Goal: Task Accomplishment & Management: Manage account settings

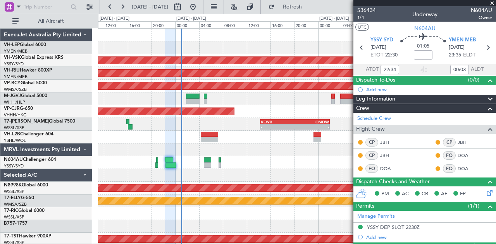
click at [492, 2] on span at bounding box center [492, 3] width 8 height 7
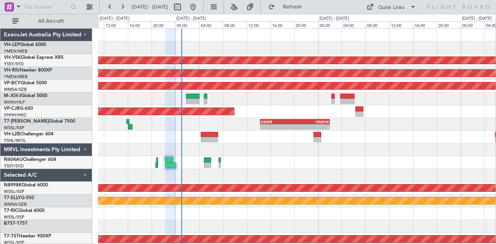
type input "0"
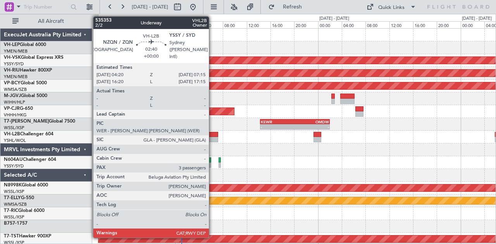
click at [213, 139] on div at bounding box center [209, 139] width 17 height 5
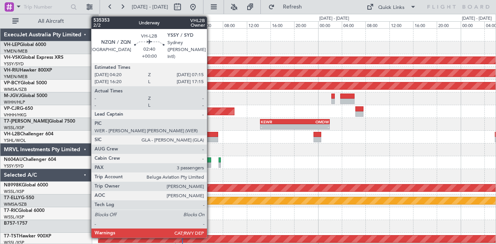
click at [211, 139] on div at bounding box center [209, 139] width 17 height 5
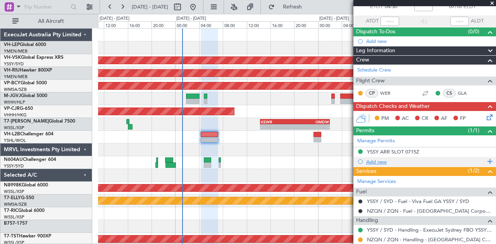
scroll to position [77, 0]
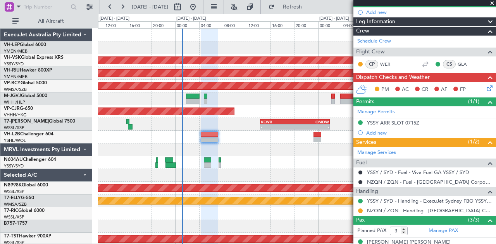
click at [485, 86] on icon at bounding box center [488, 87] width 6 height 6
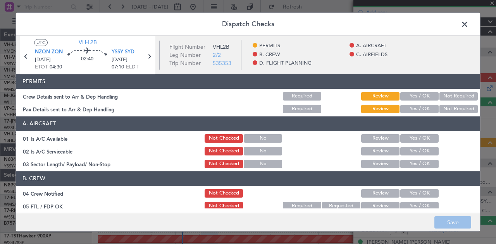
click at [441, 96] on button "Not Required" at bounding box center [458, 96] width 38 height 9
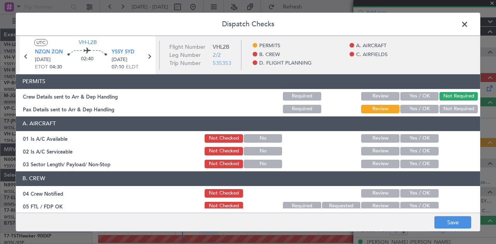
click at [439, 109] on button "Not Required" at bounding box center [458, 109] width 38 height 9
click at [427, 93] on button "Yes / OK" at bounding box center [419, 96] width 38 height 9
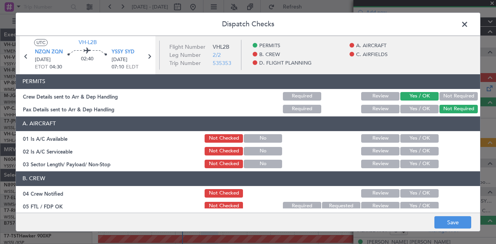
click at [425, 106] on button "Yes / OK" at bounding box center [419, 109] width 38 height 9
drag, startPoint x: 406, startPoint y: 136, endPoint x: 406, endPoint y: 148, distance: 12.0
click at [406, 140] on button "Yes / OK" at bounding box center [419, 138] width 38 height 9
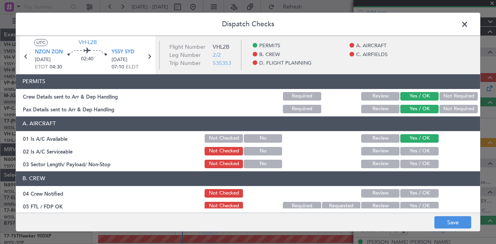
drag, startPoint x: 405, startPoint y: 153, endPoint x: 406, endPoint y: 158, distance: 5.1
click at [405, 156] on div "Yes / OK" at bounding box center [418, 151] width 39 height 11
click at [406, 165] on button "Yes / OK" at bounding box center [419, 164] width 38 height 9
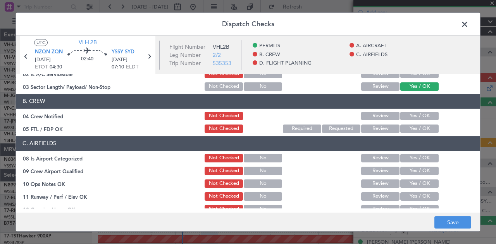
click at [405, 113] on button "Yes / OK" at bounding box center [419, 116] width 38 height 9
click at [403, 128] on button "Yes / OK" at bounding box center [419, 129] width 38 height 9
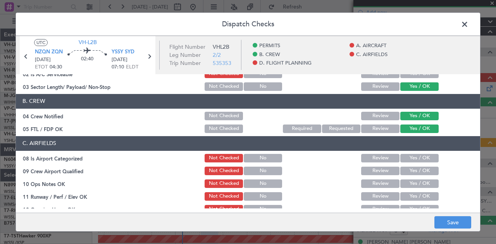
click at [404, 159] on button "Yes / OK" at bounding box center [419, 158] width 38 height 9
drag, startPoint x: 405, startPoint y: 173, endPoint x: 405, endPoint y: 180, distance: 7.0
click at [405, 174] on button "Yes / OK" at bounding box center [419, 171] width 38 height 9
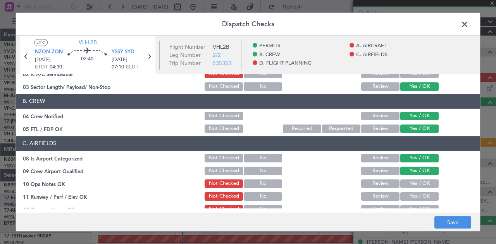
click at [406, 187] on button "Yes / OK" at bounding box center [419, 184] width 38 height 9
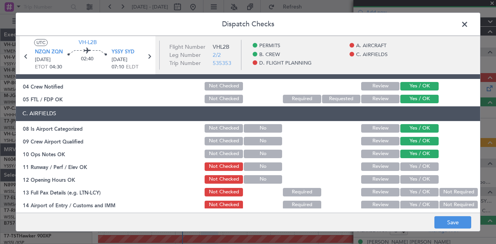
scroll to position [116, 0]
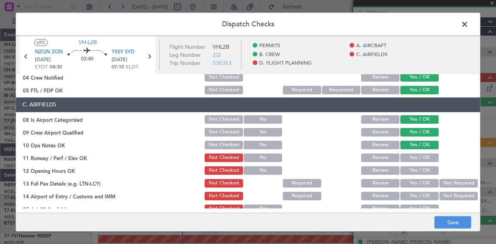
click at [406, 158] on button "Yes / OK" at bounding box center [419, 158] width 38 height 9
click at [406, 172] on button "Yes / OK" at bounding box center [419, 171] width 38 height 9
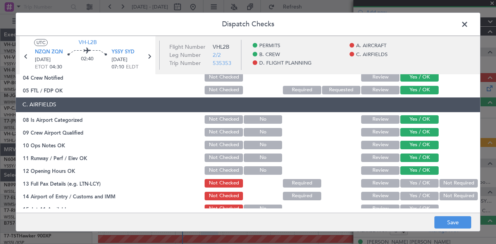
click at [408, 184] on button "Yes / OK" at bounding box center [419, 183] width 38 height 9
click at [428, 194] on button "Yes / OK" at bounding box center [419, 196] width 38 height 9
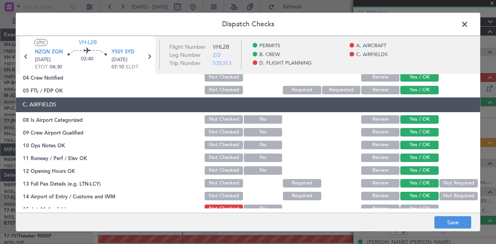
scroll to position [194, 0]
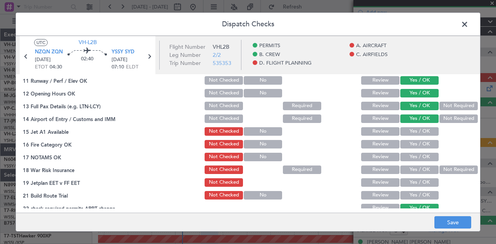
click at [419, 134] on button "Yes / OK" at bounding box center [419, 131] width 38 height 9
click at [412, 148] on button "Yes / OK" at bounding box center [419, 144] width 38 height 9
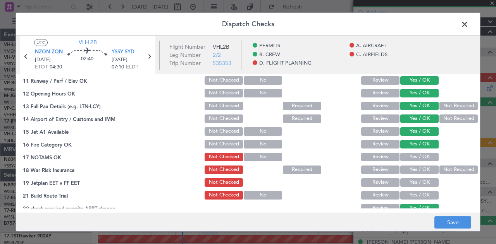
click at [410, 158] on button "Yes / OK" at bounding box center [419, 157] width 38 height 9
drag, startPoint x: 451, startPoint y: 168, endPoint x: 436, endPoint y: 179, distance: 19.1
click at [451, 169] on button "Not Required" at bounding box center [458, 170] width 38 height 9
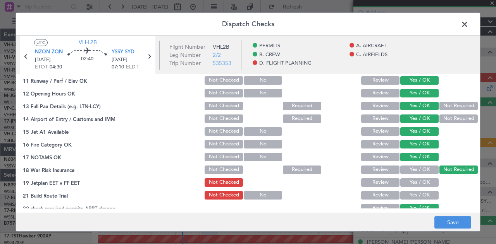
drag, startPoint x: 426, startPoint y: 182, endPoint x: 423, endPoint y: 193, distance: 11.3
click at [426, 184] on button "Yes / OK" at bounding box center [419, 183] width 38 height 9
click at [423, 194] on button "Yes / OK" at bounding box center [419, 195] width 38 height 9
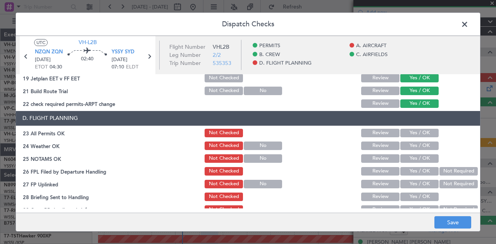
scroll to position [310, 0]
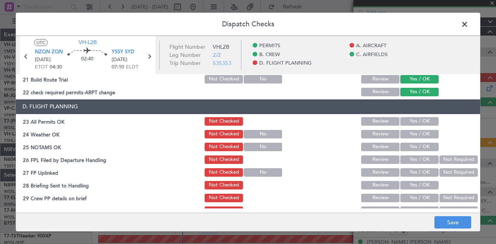
click at [403, 120] on button "Yes / OK" at bounding box center [419, 121] width 38 height 9
click at [402, 133] on button "Yes / OK" at bounding box center [419, 134] width 38 height 9
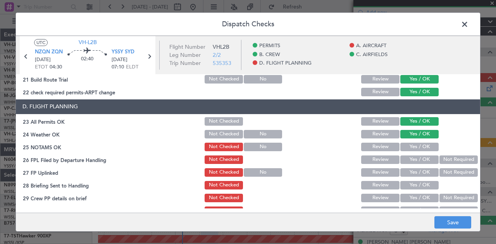
click at [402, 146] on button "Yes / OK" at bounding box center [419, 147] width 38 height 9
click at [404, 159] on button "Yes / OK" at bounding box center [419, 160] width 38 height 9
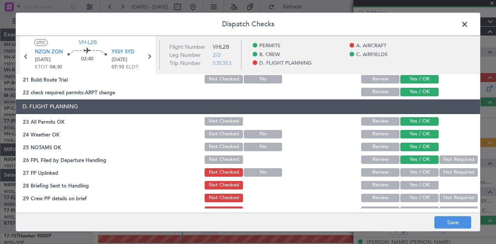
drag, startPoint x: 406, startPoint y: 169, endPoint x: 408, endPoint y: 176, distance: 6.9
click at [406, 170] on button "Yes / OK" at bounding box center [419, 173] width 38 height 9
click at [410, 185] on button "Yes / OK" at bounding box center [419, 185] width 38 height 9
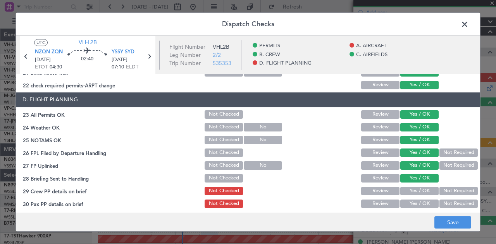
scroll to position [320, 0]
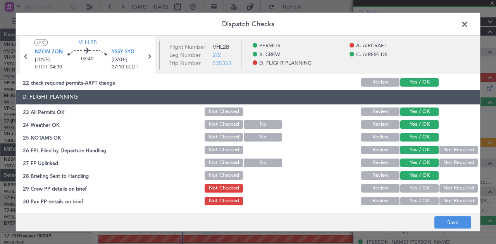
click at [427, 184] on button "Yes / OK" at bounding box center [419, 188] width 38 height 9
click at [427, 197] on button "Yes / OK" at bounding box center [419, 201] width 38 height 9
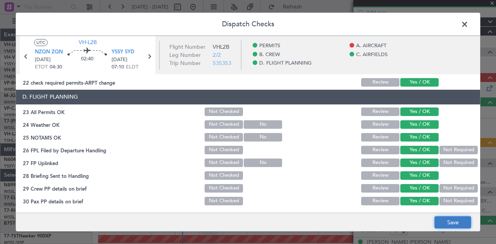
click at [460, 224] on button "Save" at bounding box center [452, 223] width 37 height 12
click at [468, 21] on span at bounding box center [468, 26] width 0 height 15
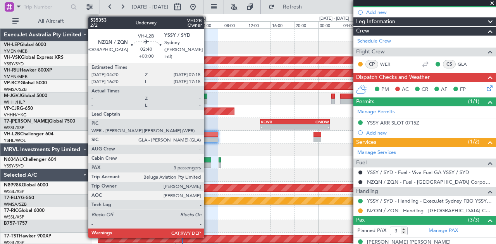
click at [208, 138] on div at bounding box center [209, 139] width 17 height 5
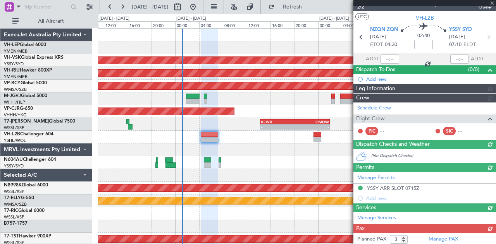
scroll to position [77, 0]
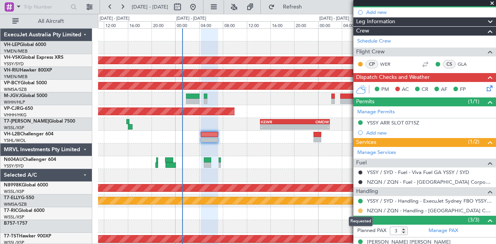
click at [361, 209] on button at bounding box center [360, 211] width 5 height 5
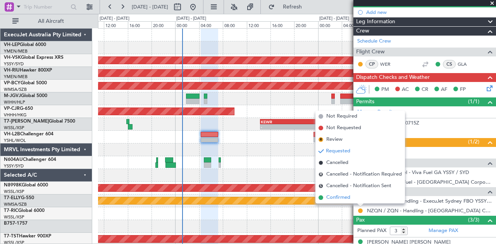
click at [336, 195] on span "Confirmed" at bounding box center [338, 198] width 24 height 8
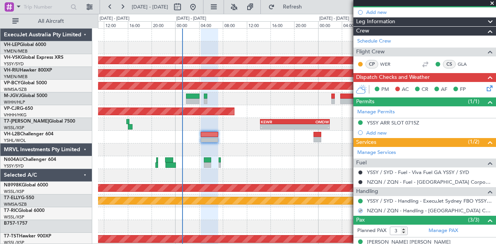
click at [485, 87] on icon at bounding box center [488, 87] width 6 height 6
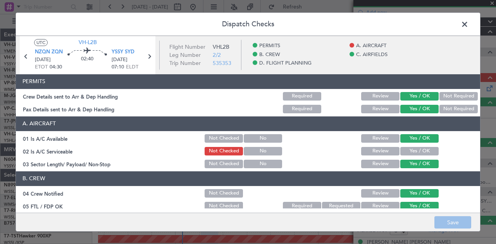
click at [406, 149] on button "Yes / OK" at bounding box center [419, 151] width 38 height 9
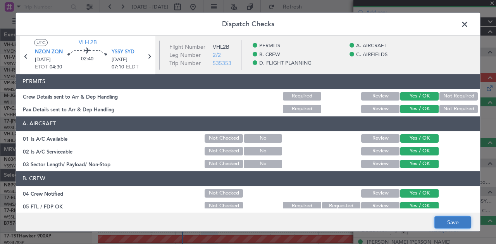
click at [440, 219] on button "Save" at bounding box center [452, 223] width 37 height 12
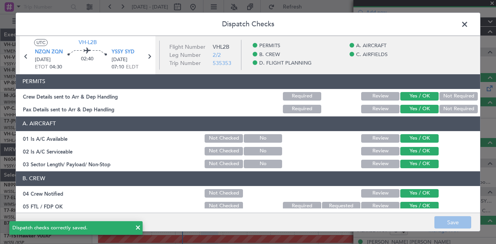
click at [468, 22] on span at bounding box center [468, 26] width 0 height 15
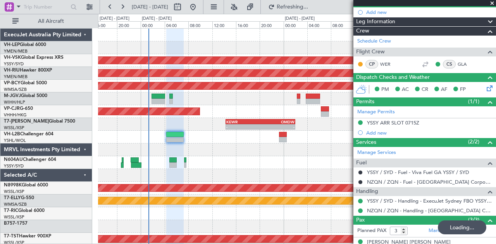
click at [182, 167] on div "Unplanned Maint Sydney ([PERSON_NAME] Intl) - - YSSY 20:50 Z PHNL 06:05 Z Plann…" at bounding box center [297, 240] width 398 height 422
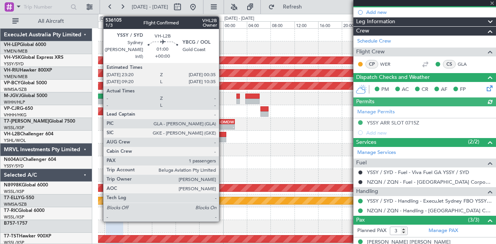
click at [223, 136] on div at bounding box center [223, 134] width 8 height 5
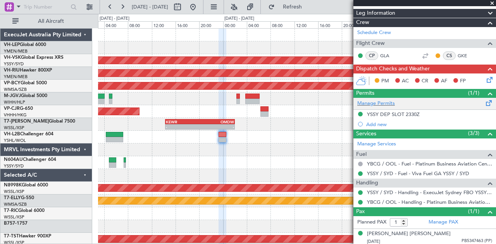
scroll to position [0, 0]
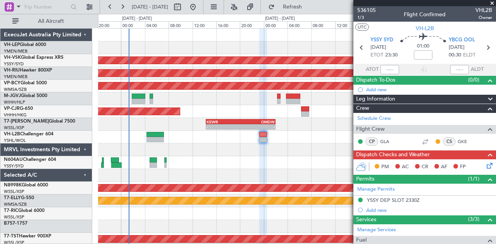
click at [246, 157] on div "Unplanned Maint Sydney ([PERSON_NAME] Intl) - - YSSY 20:50 Z PHNL 06:05 Z Plann…" at bounding box center [297, 240] width 398 height 422
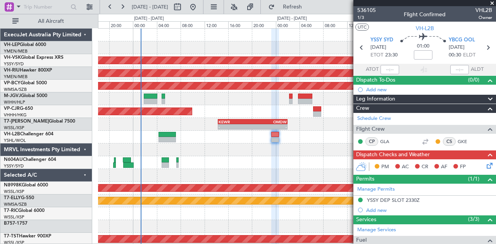
click at [158, 159] on div "Unplanned Maint Sydney ([PERSON_NAME] Intl) - - YSSY 20:50 Z PHNL 06:05 Z Plann…" at bounding box center [297, 240] width 398 height 422
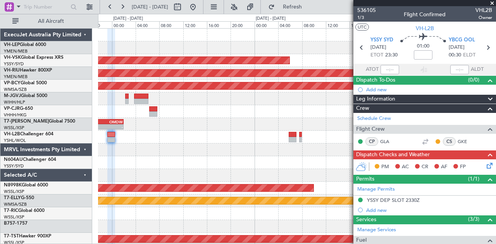
click at [198, 154] on div at bounding box center [297, 150] width 398 height 13
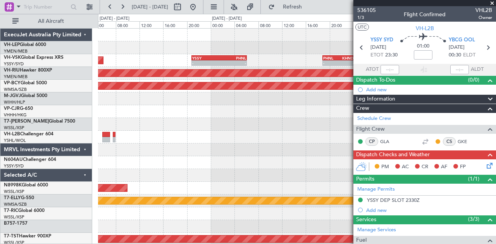
click at [115, 159] on div "Unplanned Maint Sydney ([PERSON_NAME] Intl) - - YSSY 20:50 Z PHNL 06:05 Z - - P…" at bounding box center [297, 240] width 398 height 422
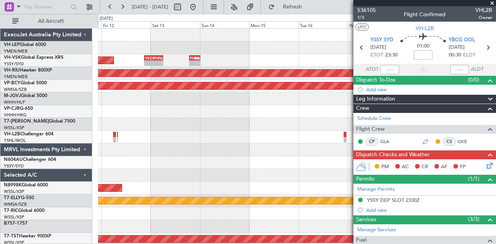
click at [87, 162] on div "- - YSSY 20:50 Z PHNL 06:05 Z - - PHNL 18:50 Z KHND 00:15 Z Unplanned Maint Syd…" at bounding box center [248, 129] width 496 height 231
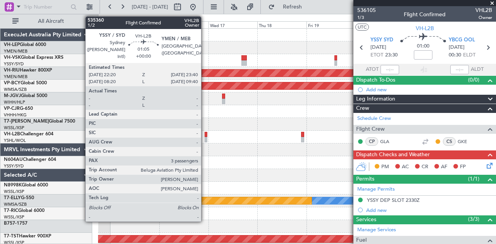
click at [205, 136] on div at bounding box center [206, 134] width 3 height 5
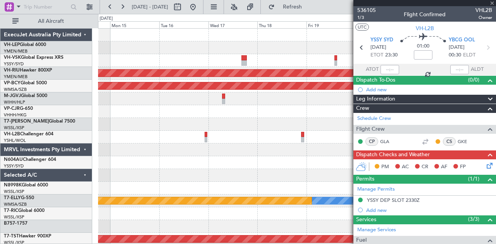
type input "3"
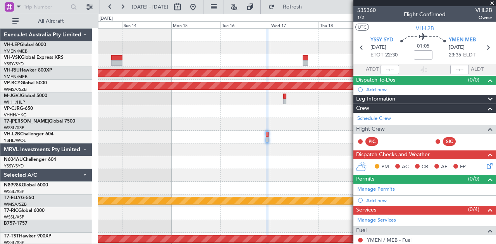
click at [222, 141] on div at bounding box center [297, 137] width 398 height 13
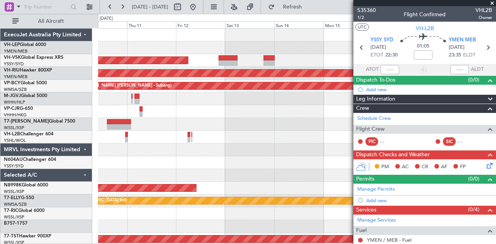
click at [305, 153] on div "Unplanned Maint Wichita (Wichita Mid-continent) Unplanned Maint Sydney ([PERSON…" at bounding box center [297, 240] width 398 height 422
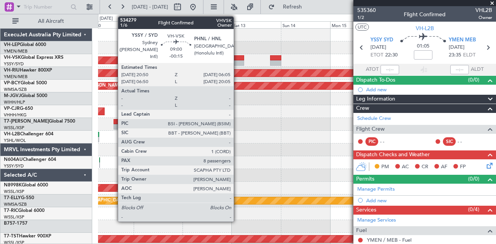
click at [238, 57] on div at bounding box center [234, 57] width 19 height 5
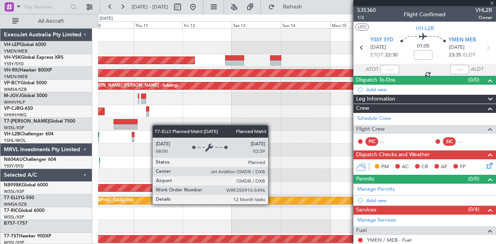
type input "-00:15"
type input "8"
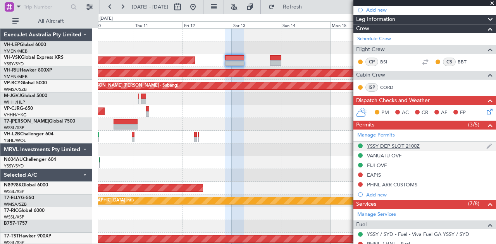
scroll to position [155, 0]
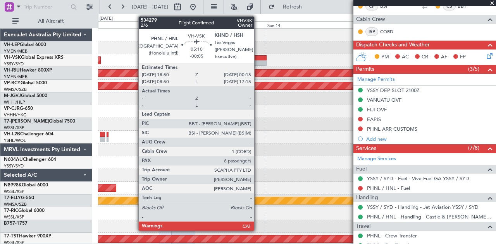
click at [258, 62] on div at bounding box center [255, 62] width 21 height 5
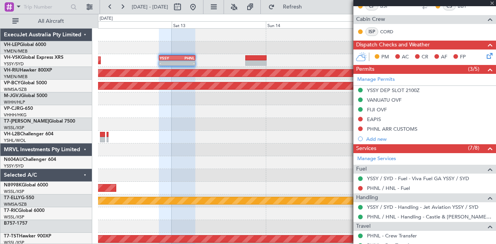
type input "-00:05"
type input "6"
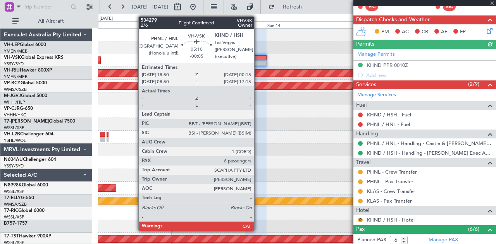
scroll to position [145, 0]
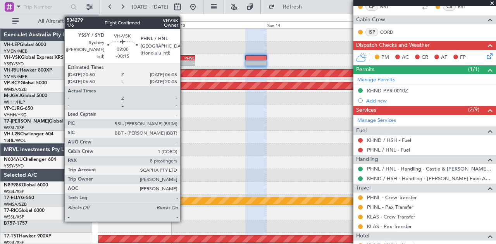
click at [184, 62] on div "-" at bounding box center [185, 63] width 17 height 5
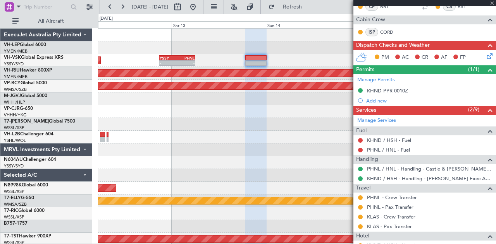
click at [184, 62] on div "-" at bounding box center [185, 63] width 17 height 5
type input "-00:15"
type input "8"
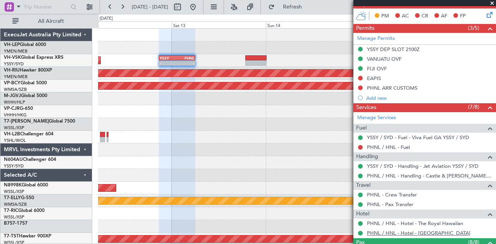
scroll to position [155, 0]
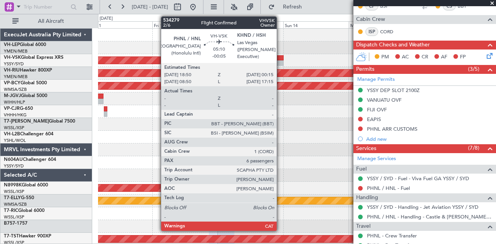
click at [281, 62] on div at bounding box center [276, 62] width 15 height 5
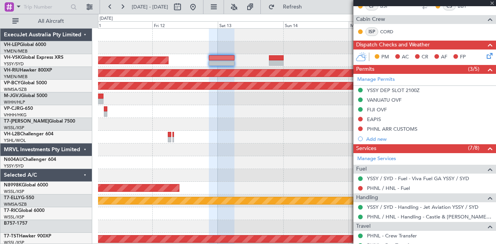
type input "-00:05"
type input "6"
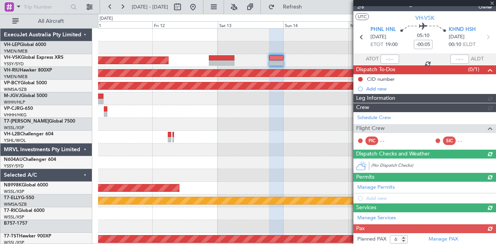
scroll to position [145, 0]
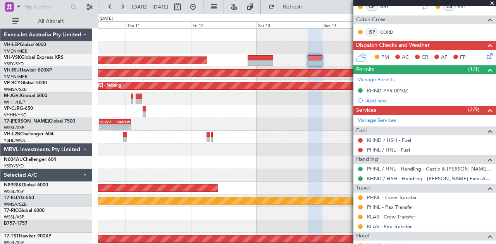
click at [265, 133] on div "Unplanned Maint Sydney ([PERSON_NAME] Intl) Planned Maint [GEOGRAPHIC_DATA] ([G…" at bounding box center [297, 240] width 398 height 422
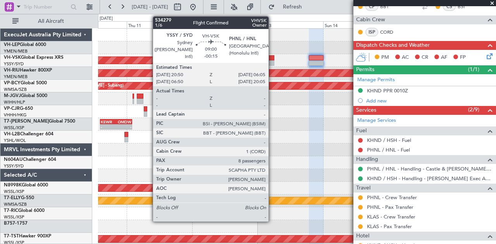
click at [272, 61] on div at bounding box center [262, 62] width 26 height 5
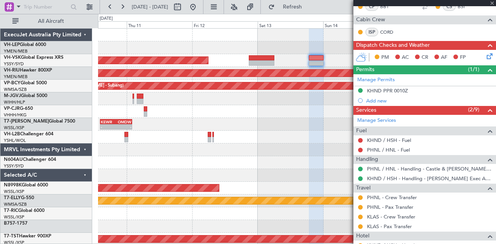
type input "-00:15"
type input "8"
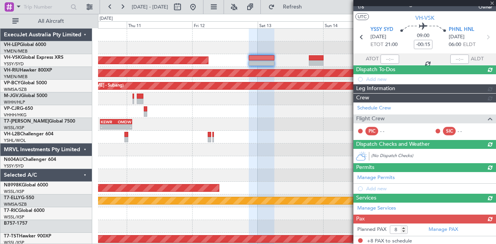
scroll to position [155, 0]
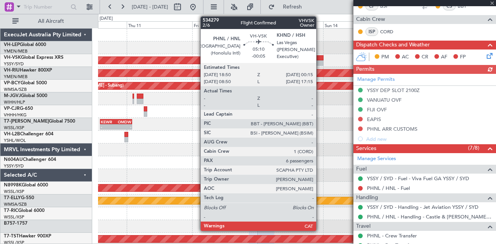
click at [320, 61] on div at bounding box center [316, 62] width 15 height 5
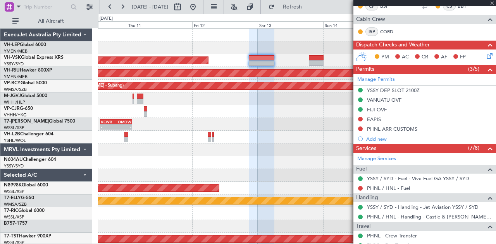
type input "-00:05"
type input "6"
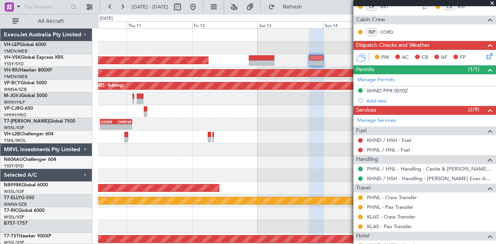
scroll to position [261, 0]
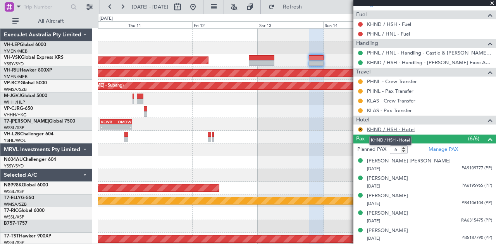
click at [377, 126] on link "KHND / HSH - Hotel" at bounding box center [391, 129] width 48 height 7
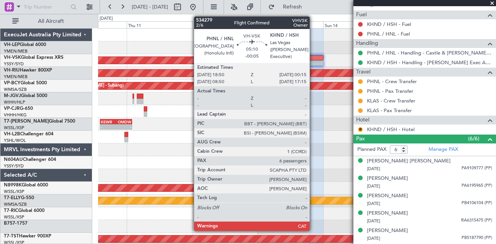
click at [313, 61] on div at bounding box center [316, 62] width 15 height 5
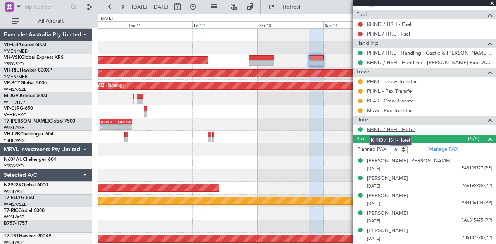
click at [385, 126] on link "KHND / HSH - Hotel" at bounding box center [391, 129] width 48 height 7
click at [313, 54] on div "Unplanned Maint Sydney ([PERSON_NAME] Intl)" at bounding box center [297, 60] width 398 height 13
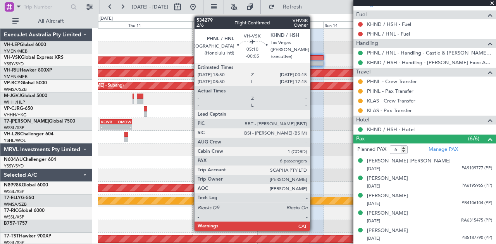
click at [314, 57] on div at bounding box center [316, 57] width 15 height 5
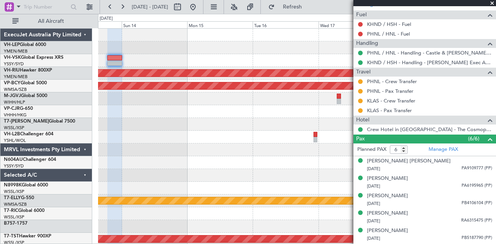
click at [136, 66] on div "Unplanned Maint Sydney ([PERSON_NAME] Intl)" at bounding box center [297, 60] width 398 height 13
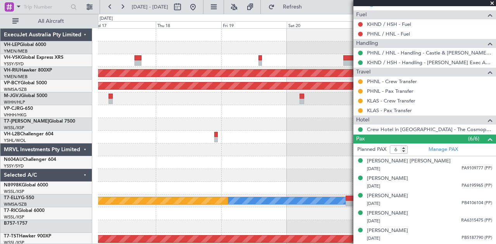
click at [42, 55] on div "Planned Maint [GEOGRAPHIC_DATA] ([GEOGRAPHIC_DATA]) Unplanned Maint [GEOGRAPHIC…" at bounding box center [248, 129] width 496 height 231
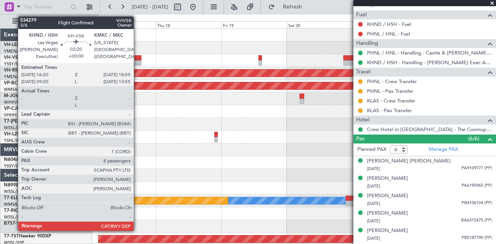
click at [138, 59] on div at bounding box center [137, 57] width 7 height 5
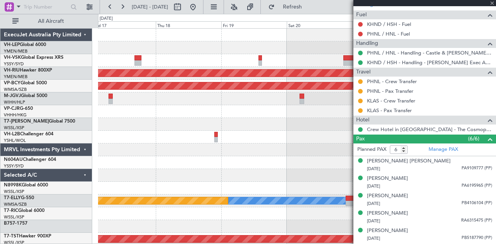
type input "8"
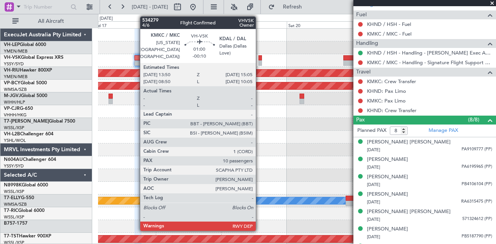
click at [260, 61] on div at bounding box center [259, 62] width 3 height 5
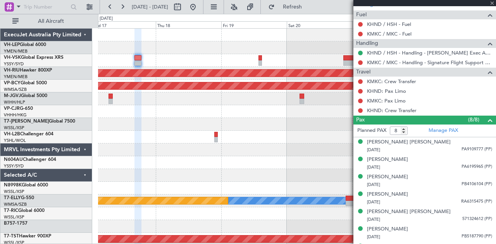
type input "-00:10"
type input "10"
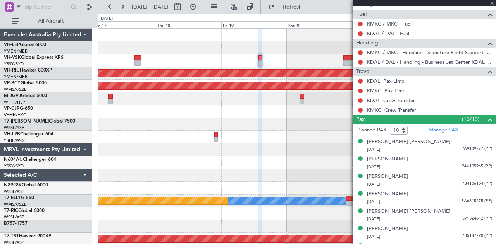
scroll to position [252, 0]
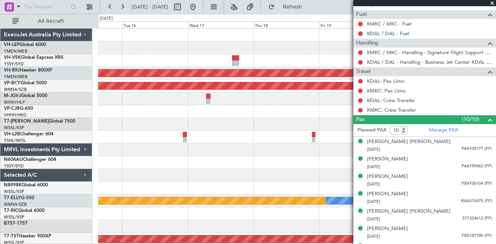
click at [269, 54] on div "Planned Maint [GEOGRAPHIC_DATA] ([GEOGRAPHIC_DATA]) Unplanned Maint [GEOGRAPHIC…" at bounding box center [297, 240] width 398 height 422
